Goal: Information Seeking & Learning: Learn about a topic

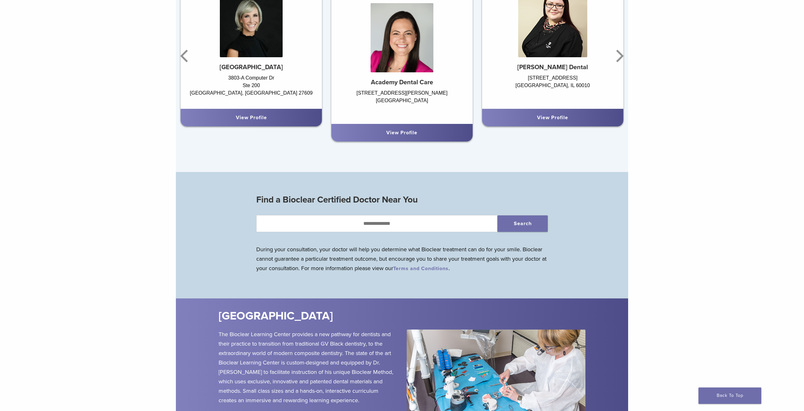
scroll to position [481, 0]
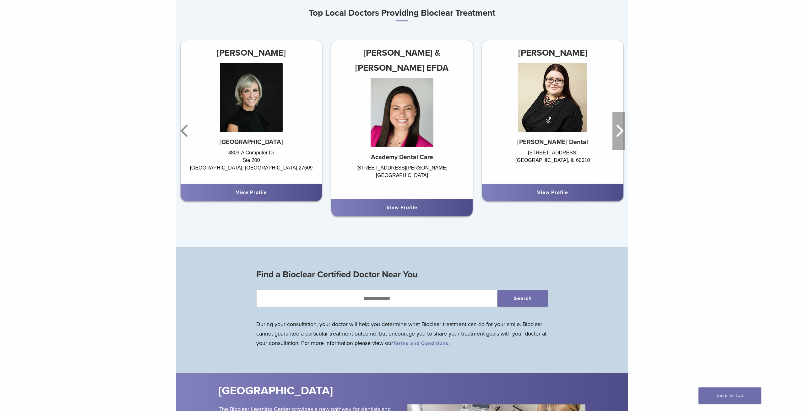
click at [617, 127] on icon "Next" at bounding box center [618, 131] width 13 height 38
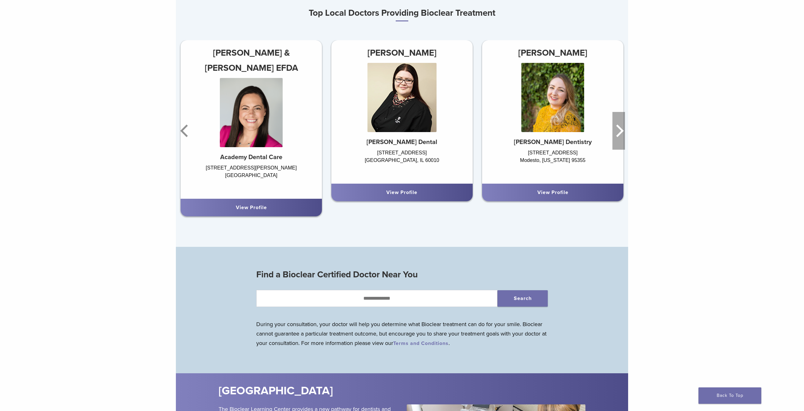
click at [617, 127] on icon "Next" at bounding box center [618, 131] width 13 height 38
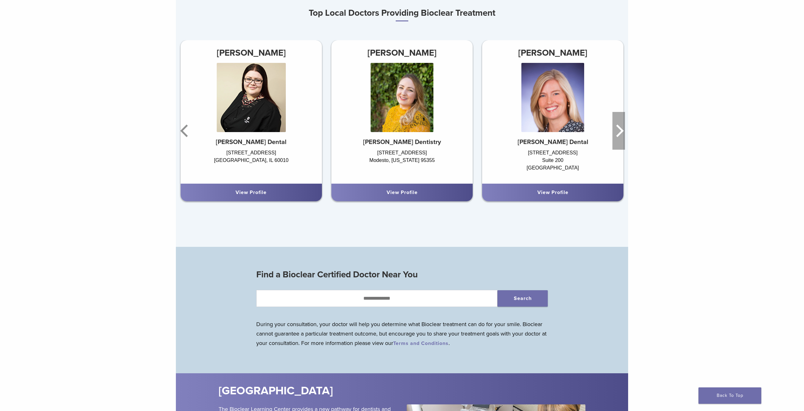
click at [617, 127] on icon "Next" at bounding box center [618, 131] width 13 height 38
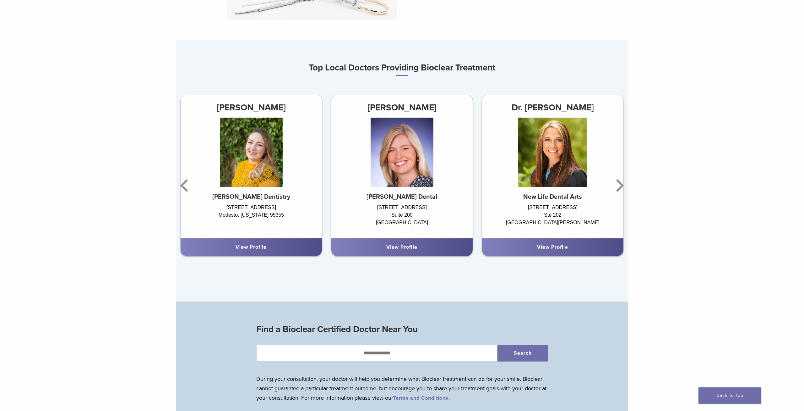
scroll to position [0, 0]
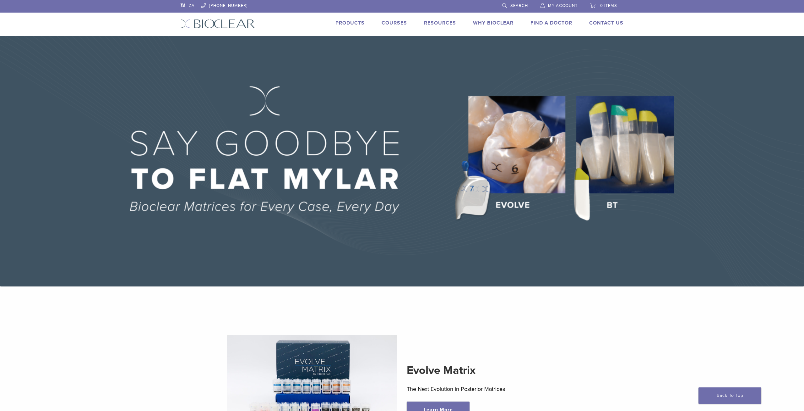
drag, startPoint x: 687, startPoint y: 193, endPoint x: 340, endPoint y: -27, distance: 410.2
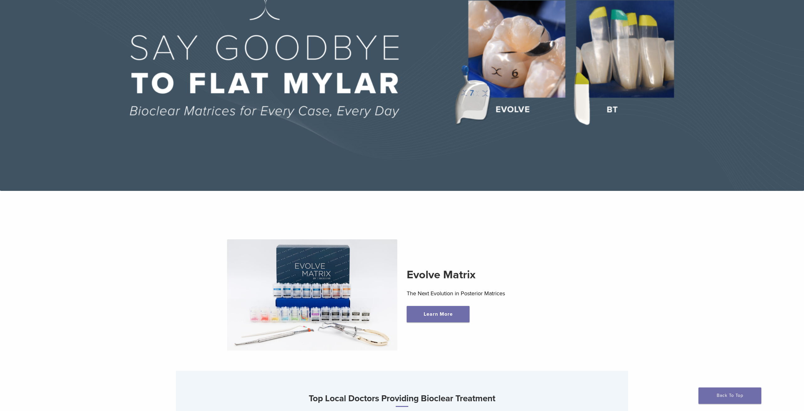
scroll to position [96, 0]
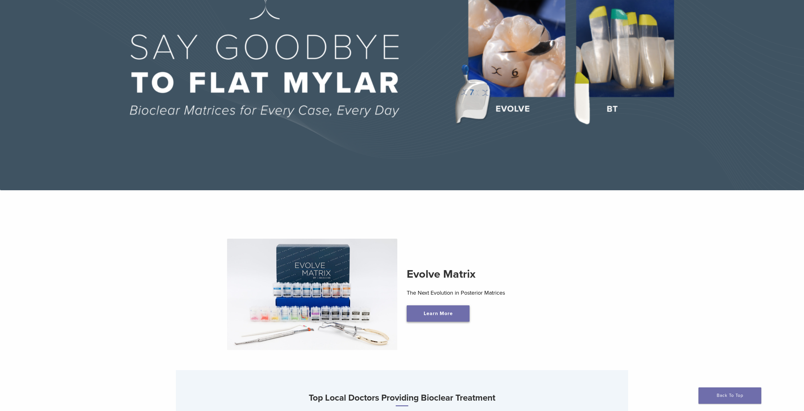
click at [450, 316] on link "Learn More" at bounding box center [438, 313] width 63 height 16
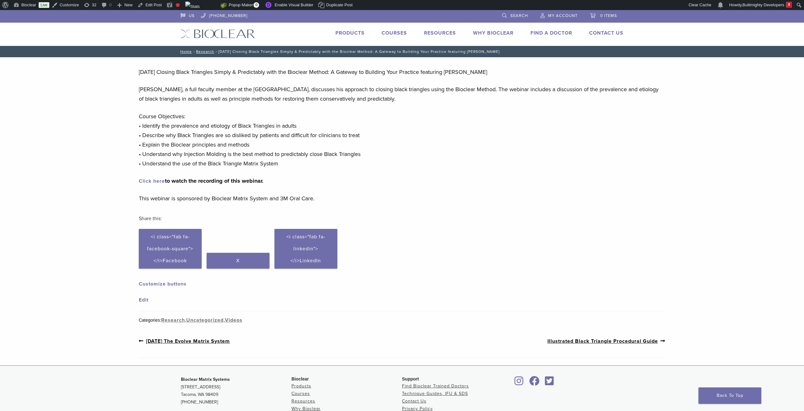
click at [30, 195] on div "Section builder not enabled for post $post_id [DATE] Closing Black Triangles Si…" at bounding box center [402, 207] width 804 height 301
click at [227, 36] on img at bounding box center [218, 33] width 74 height 9
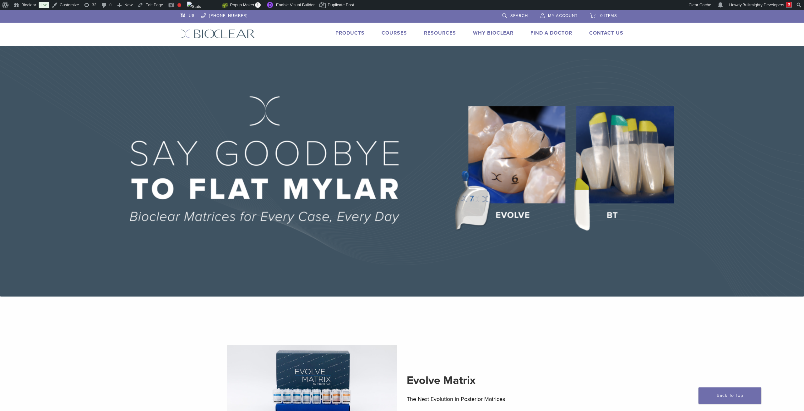
click at [185, 15] on link "US" at bounding box center [188, 14] width 14 height 9
click at [88, 155] on img at bounding box center [402, 171] width 804 height 250
